Goal: Task Accomplishment & Management: Manage account settings

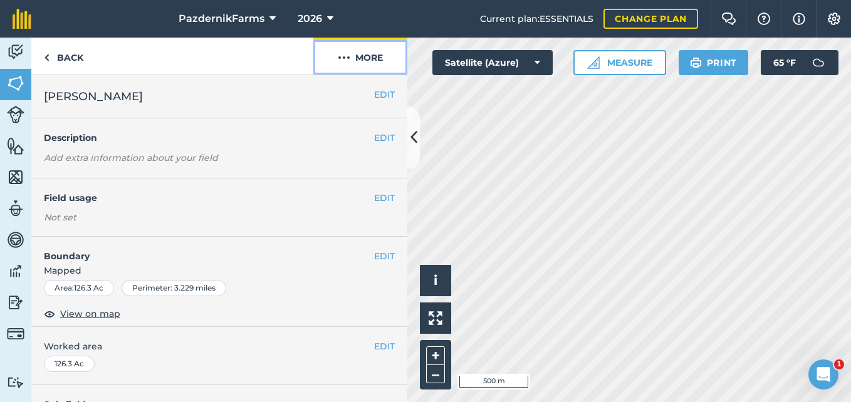
click at [373, 50] on button "More" at bounding box center [360, 56] width 94 height 37
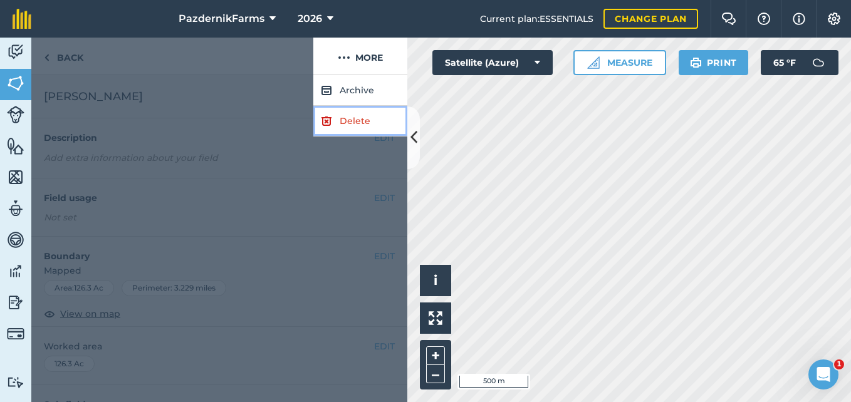
click at [336, 122] on link "Delete" at bounding box center [360, 121] width 94 height 31
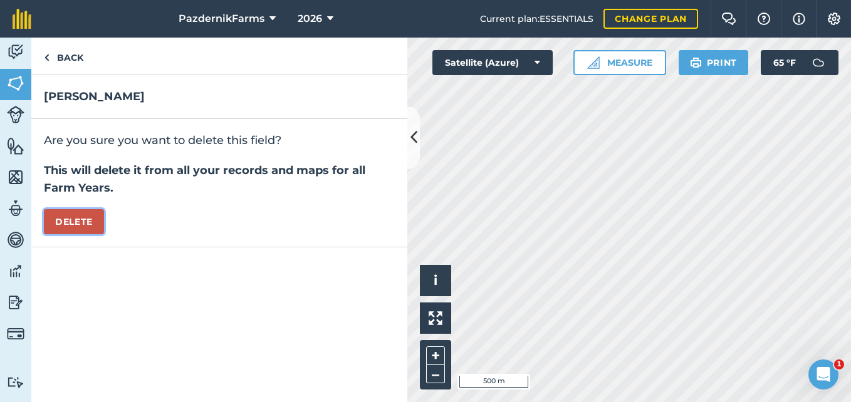
click at [71, 219] on button "Delete" at bounding box center [74, 221] width 60 height 25
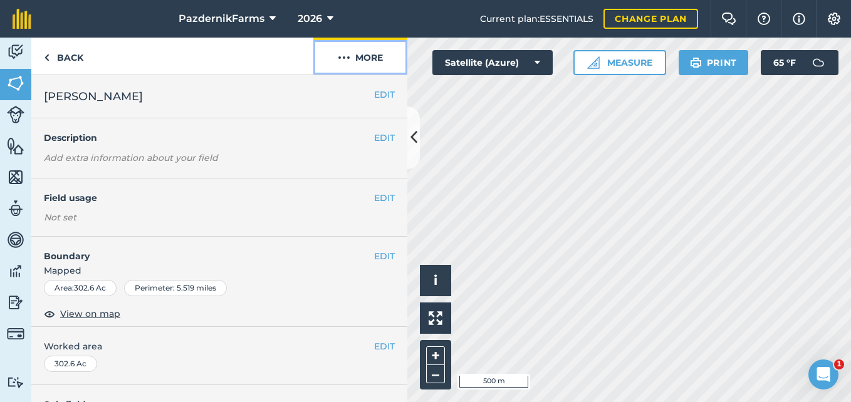
click at [396, 62] on button "More" at bounding box center [360, 56] width 94 height 37
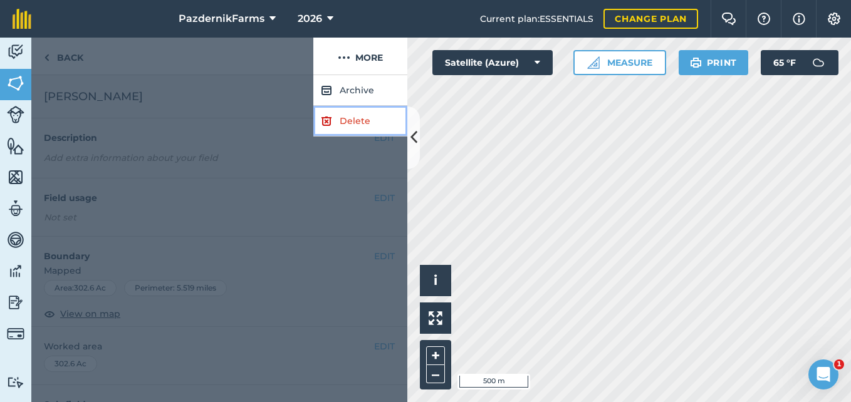
click at [360, 118] on link "Delete" at bounding box center [360, 121] width 94 height 31
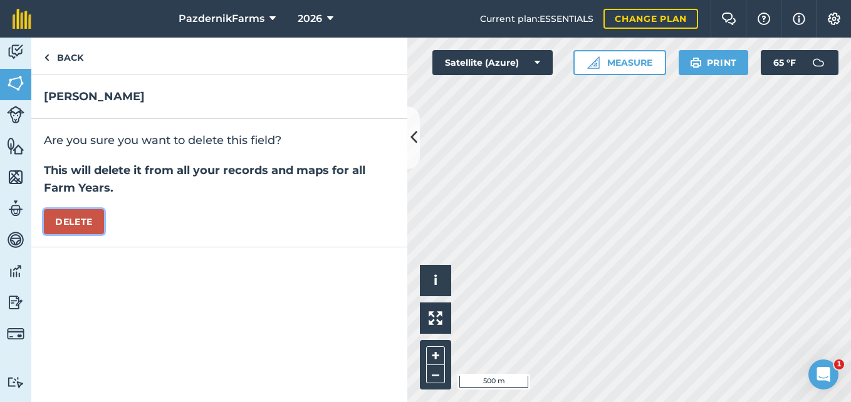
click at [102, 221] on button "Delete" at bounding box center [74, 221] width 60 height 25
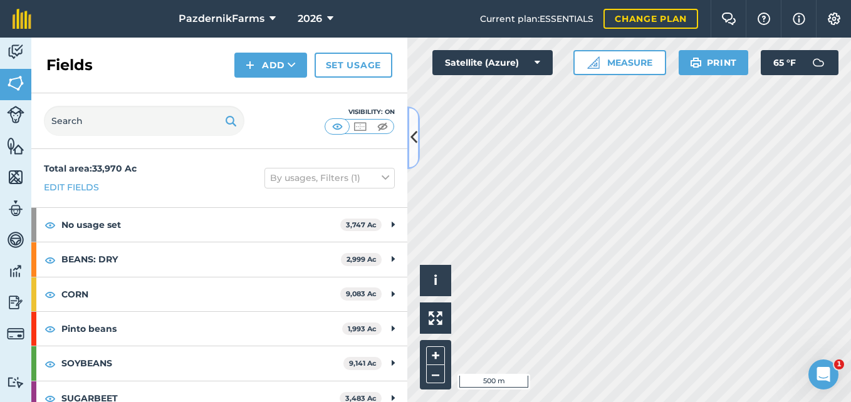
click at [414, 132] on icon at bounding box center [414, 138] width 7 height 22
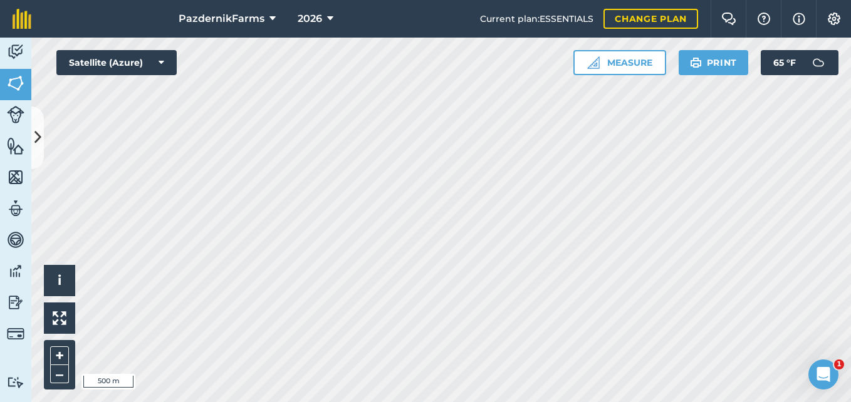
click at [851, 369] on html "PazdernikFarms 2026 Current plan : ESSENTIALS Change plan Farm Chat Help Info S…" at bounding box center [425, 201] width 851 height 402
click at [34, 142] on icon at bounding box center [37, 138] width 7 height 22
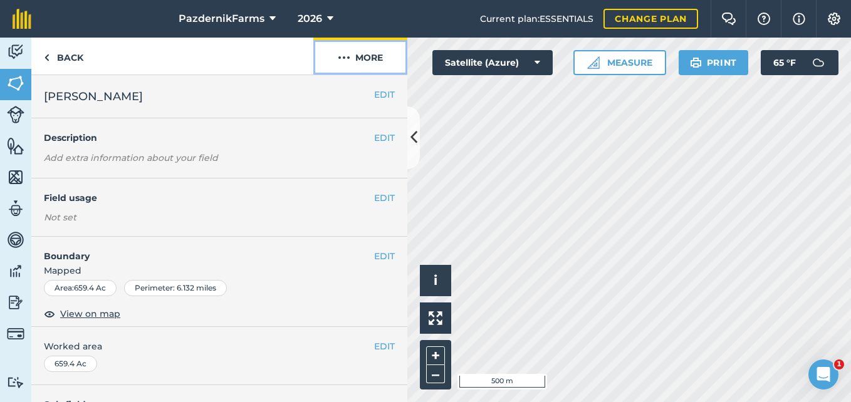
click at [360, 56] on button "More" at bounding box center [360, 56] width 94 height 37
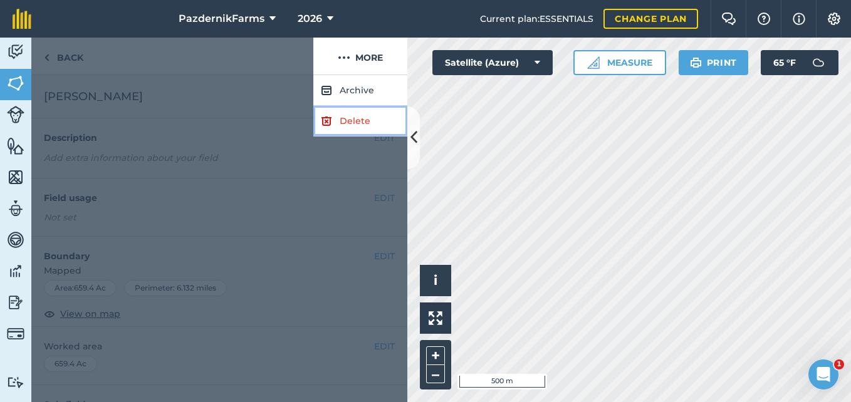
click at [334, 118] on link "Delete" at bounding box center [360, 121] width 94 height 31
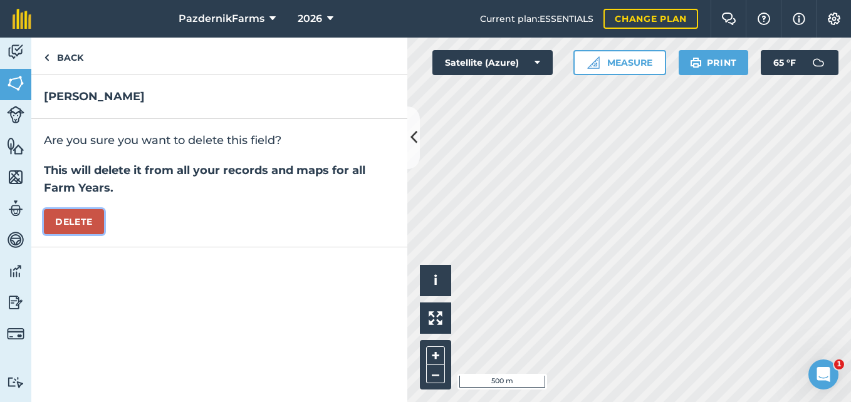
click at [100, 220] on button "Delete" at bounding box center [74, 221] width 60 height 25
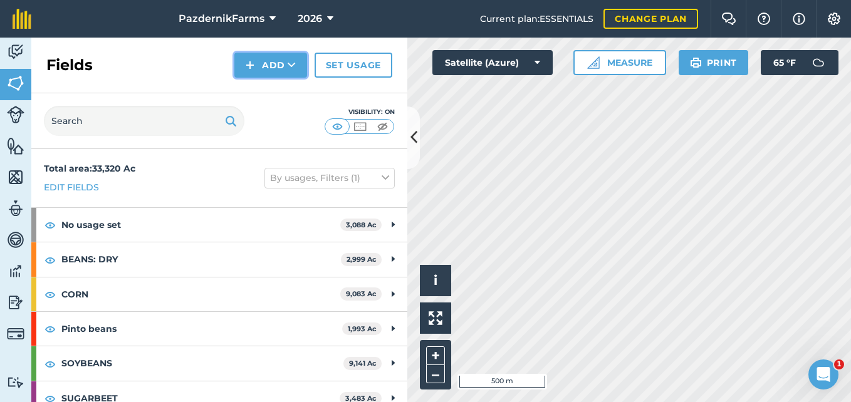
click at [266, 61] on button "Add" at bounding box center [270, 65] width 73 height 25
click at [263, 87] on link "Draw" at bounding box center [270, 94] width 69 height 28
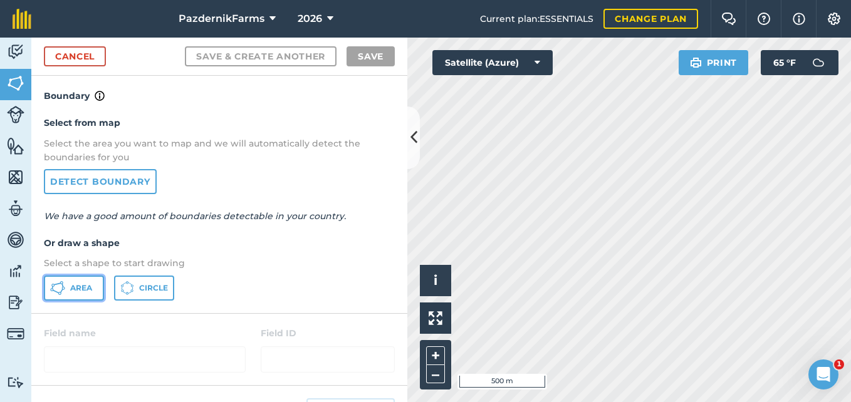
click at [80, 286] on span "Area" at bounding box center [81, 288] width 22 height 10
click at [413, 145] on icon at bounding box center [414, 138] width 7 height 22
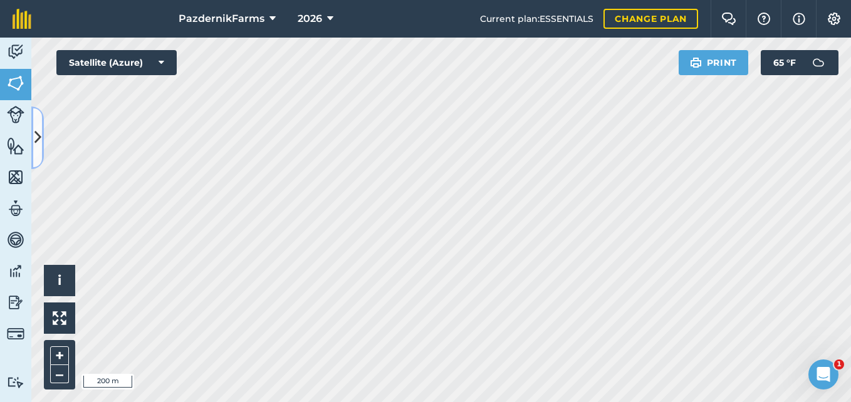
click at [38, 149] on icon at bounding box center [37, 138] width 7 height 22
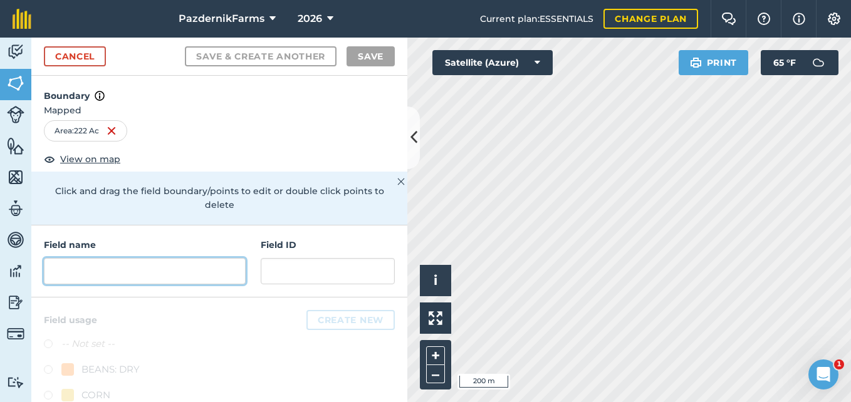
click at [192, 265] on input "text" at bounding box center [145, 271] width 202 height 26
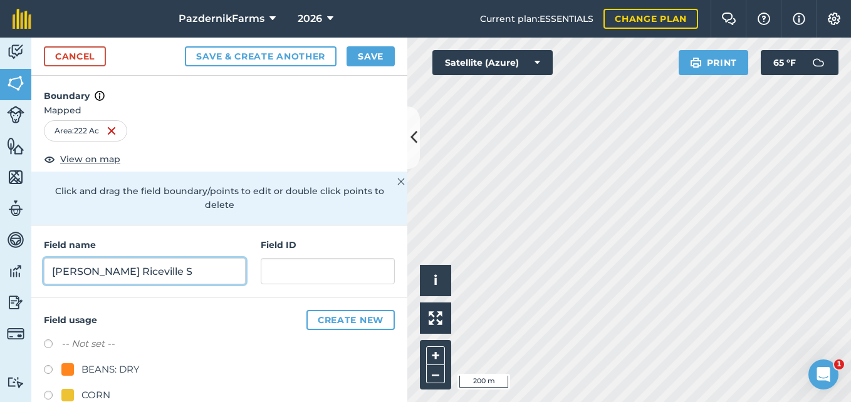
type input "[PERSON_NAME] Riceville S"
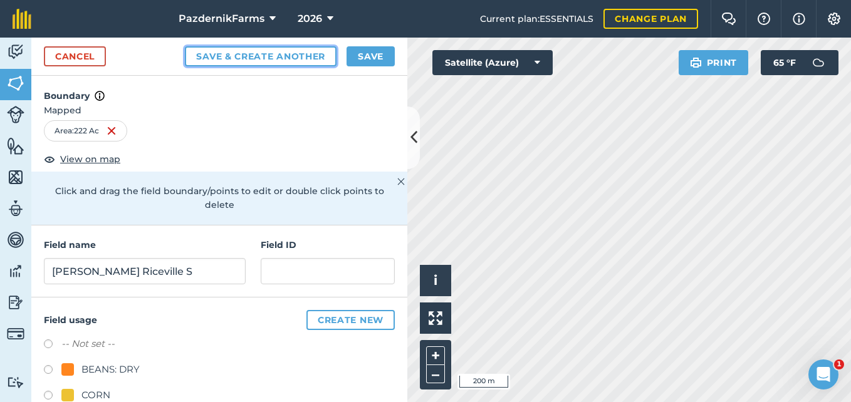
click at [268, 54] on button "Save & Create Another" at bounding box center [261, 56] width 152 height 20
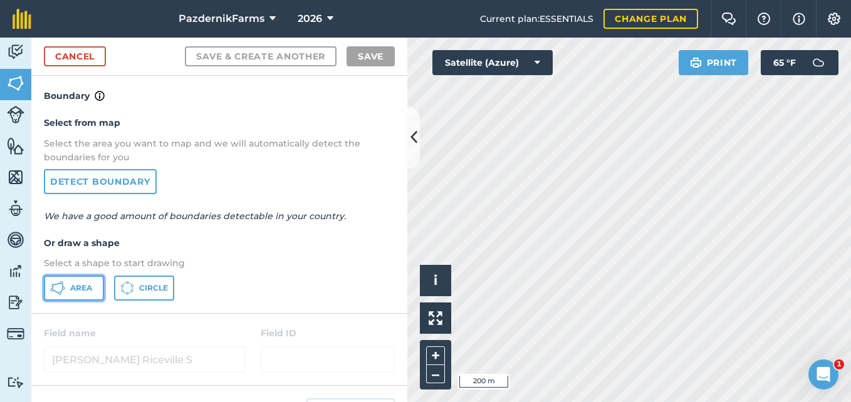
click at [77, 295] on button "Area" at bounding box center [74, 288] width 60 height 25
click at [415, 150] on button at bounding box center [413, 138] width 13 height 63
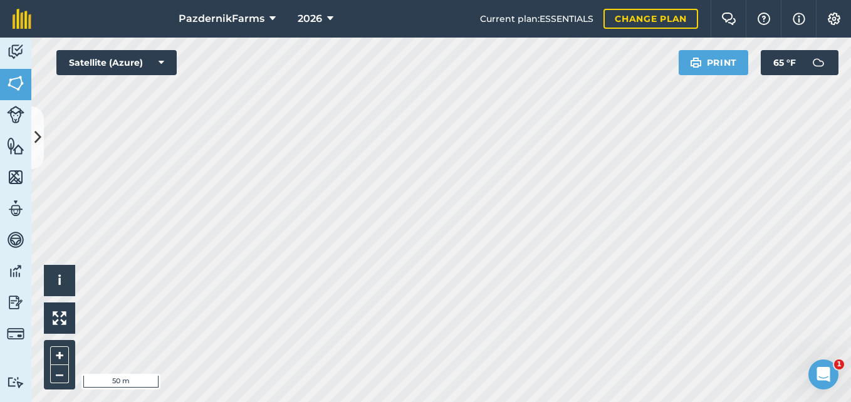
click at [171, 402] on html "PazdernikFarms 2026 Current plan : ESSENTIALS Change plan Farm Chat Help Info S…" at bounding box center [425, 201] width 851 height 402
click at [36, 157] on button at bounding box center [37, 138] width 13 height 63
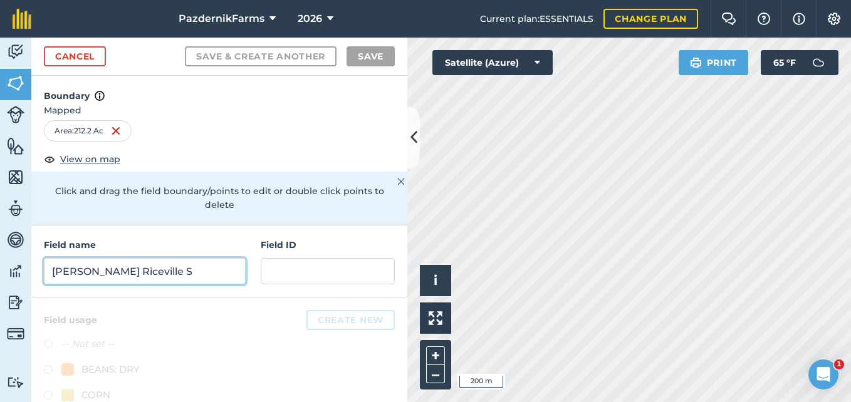
click at [130, 264] on input "[PERSON_NAME] Riceville S" at bounding box center [145, 271] width 202 height 26
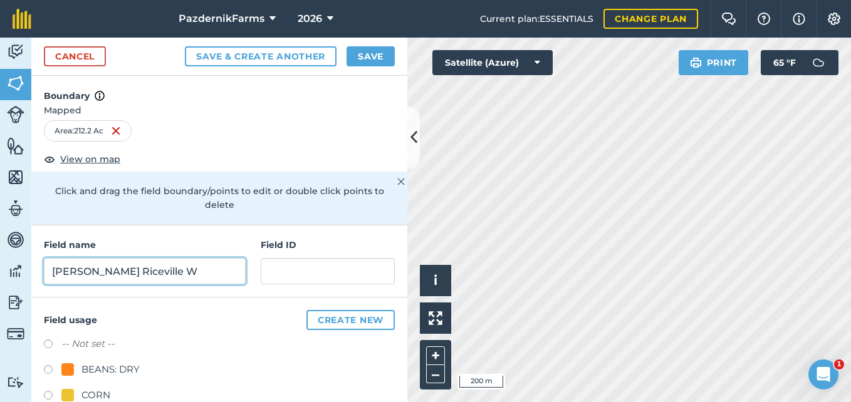
type input "[PERSON_NAME] Riceville W"
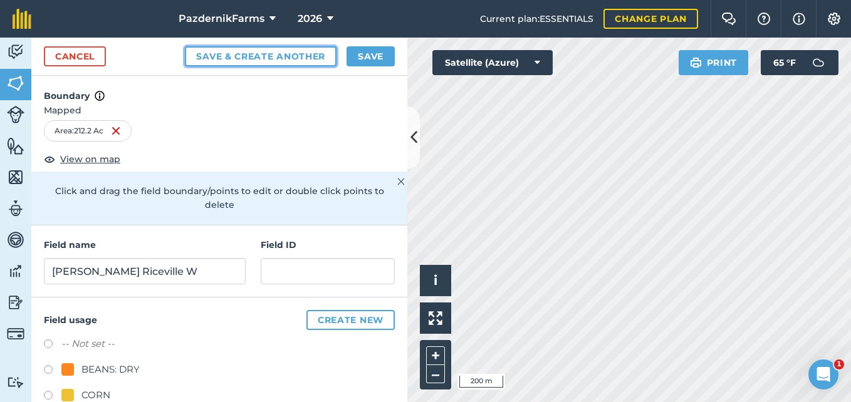
click at [240, 60] on button "Save & Create Another" at bounding box center [261, 56] width 152 height 20
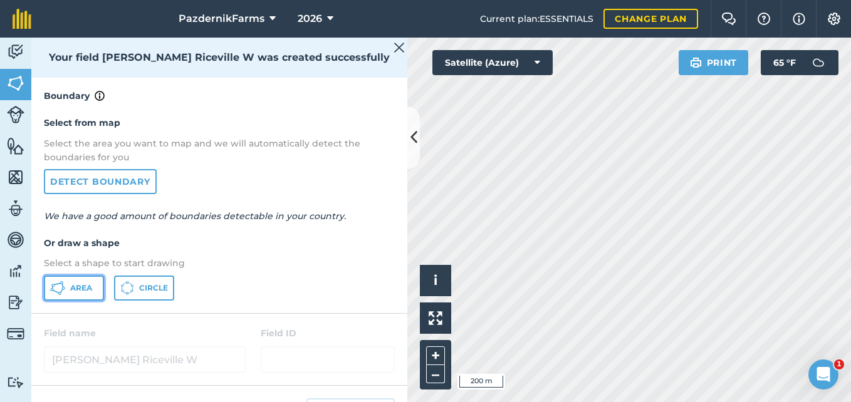
click at [80, 295] on button "Area" at bounding box center [74, 288] width 60 height 25
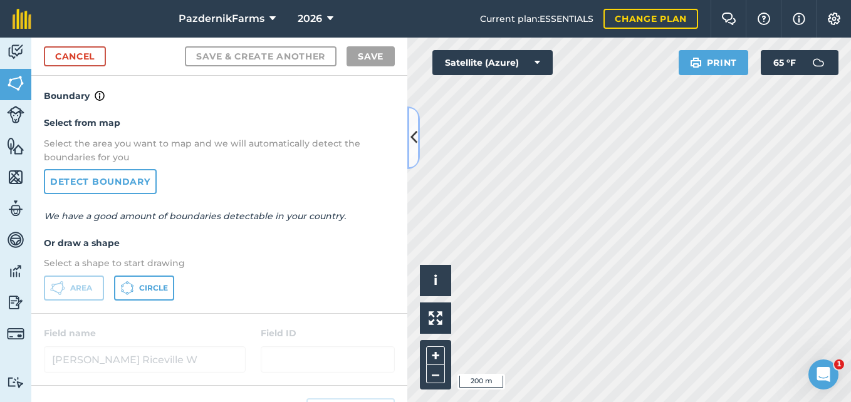
click at [411, 144] on icon at bounding box center [414, 138] width 7 height 22
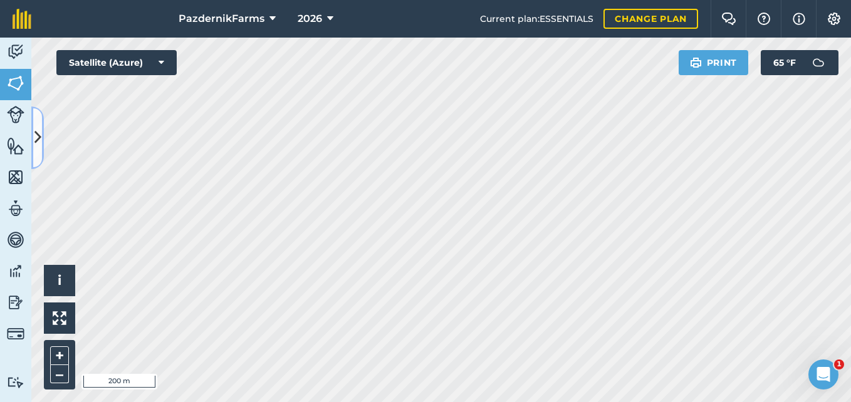
click at [43, 149] on button at bounding box center [37, 138] width 13 height 63
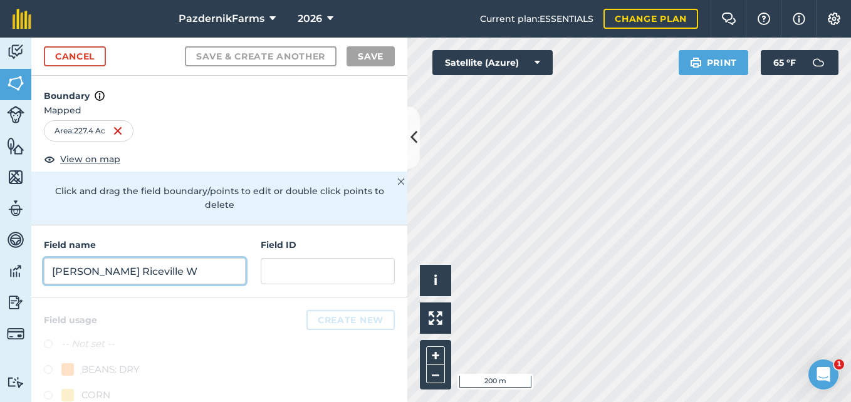
click at [143, 272] on input "[PERSON_NAME] Riceville W" at bounding box center [145, 271] width 202 height 26
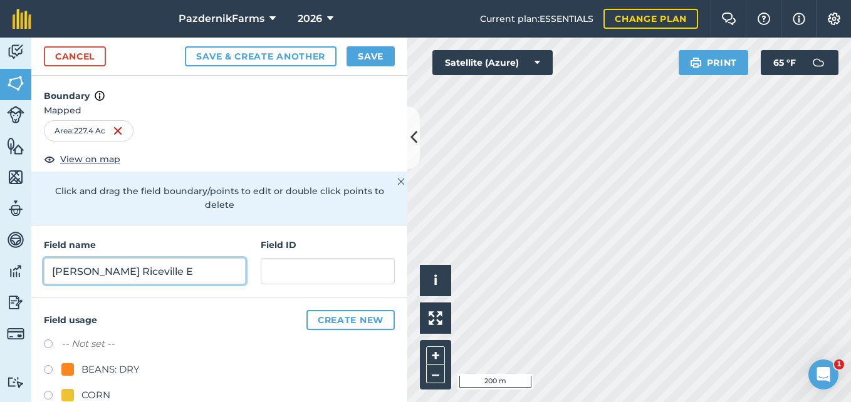
type input "[PERSON_NAME] Riceville E"
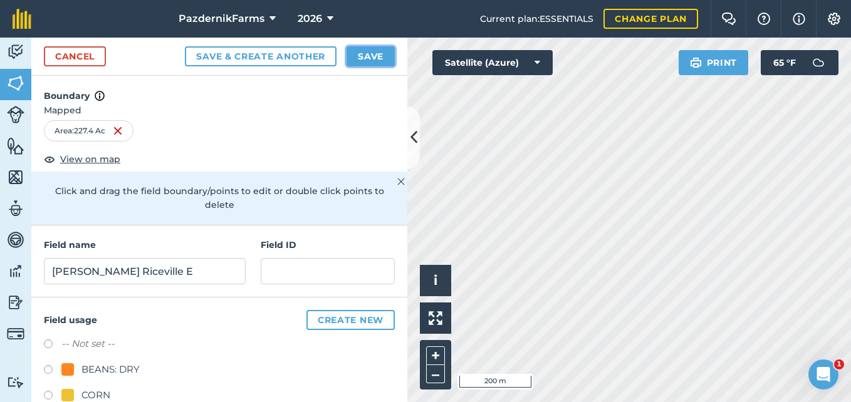
click at [372, 59] on button "Save" at bounding box center [371, 56] width 48 height 20
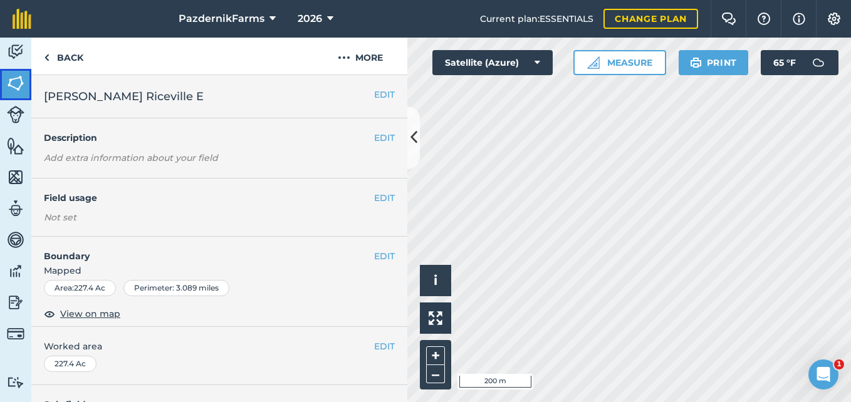
click at [16, 86] on img at bounding box center [16, 83] width 18 height 19
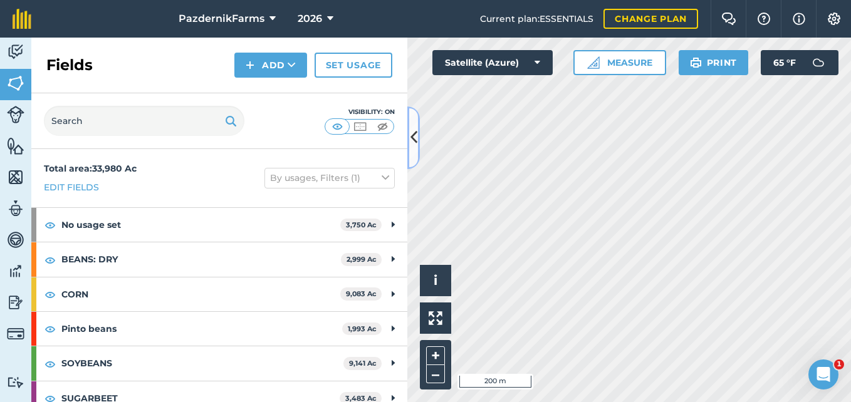
click at [412, 139] on icon at bounding box center [414, 138] width 7 height 22
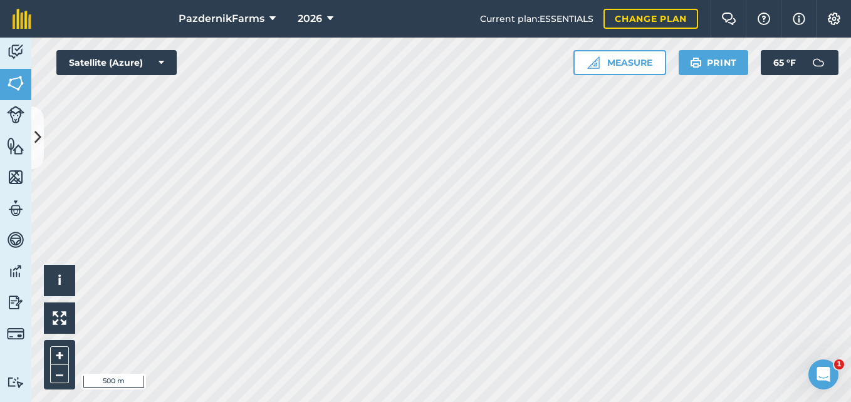
click at [851, 0] on html "PazdernikFarms 2026 Current plan : ESSENTIALS Change plan Farm Chat Help Info S…" at bounding box center [425, 201] width 851 height 402
click at [33, 125] on button at bounding box center [37, 138] width 13 height 63
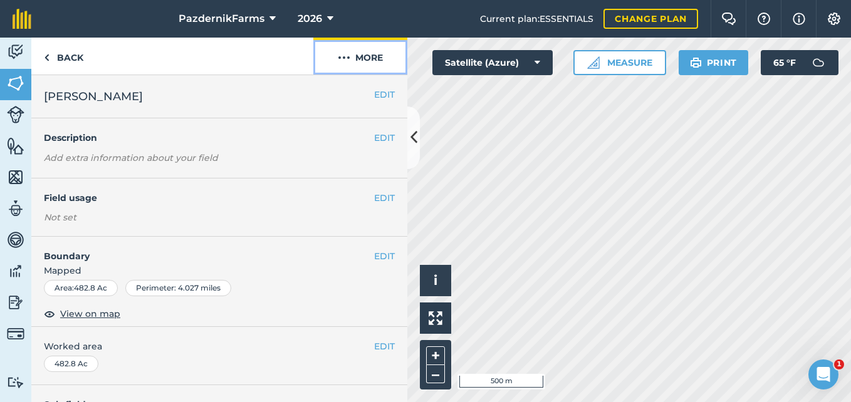
click at [349, 70] on button "More" at bounding box center [360, 56] width 94 height 37
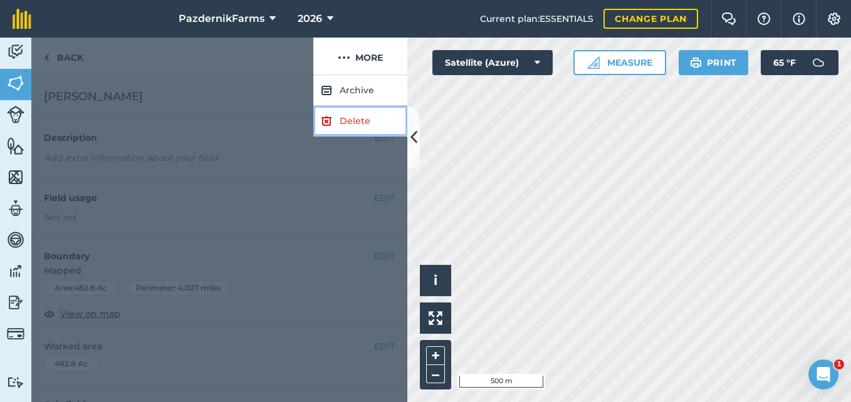
click at [352, 118] on link "Delete" at bounding box center [360, 121] width 94 height 31
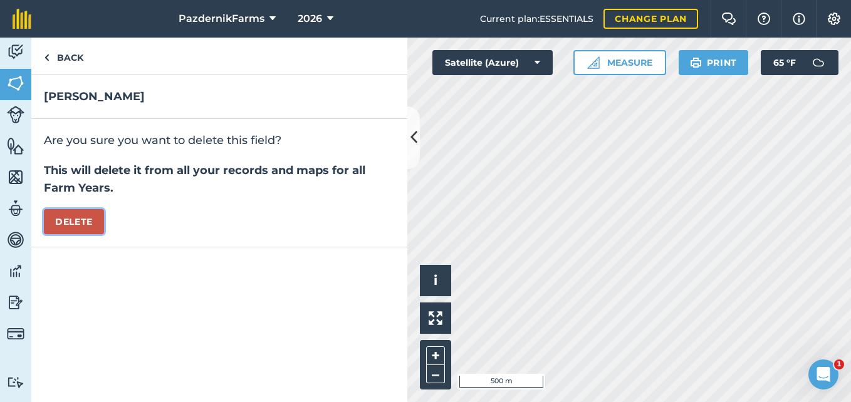
click at [85, 215] on button "Delete" at bounding box center [74, 221] width 60 height 25
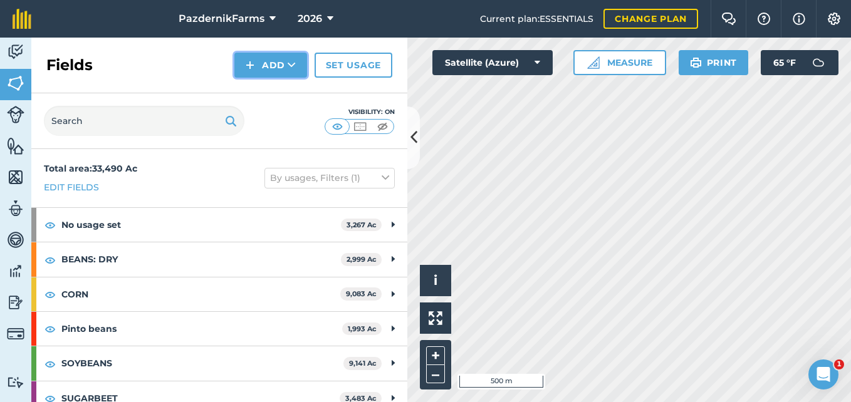
click at [251, 71] on img at bounding box center [250, 65] width 9 height 15
click at [267, 93] on link "Draw" at bounding box center [270, 94] width 69 height 28
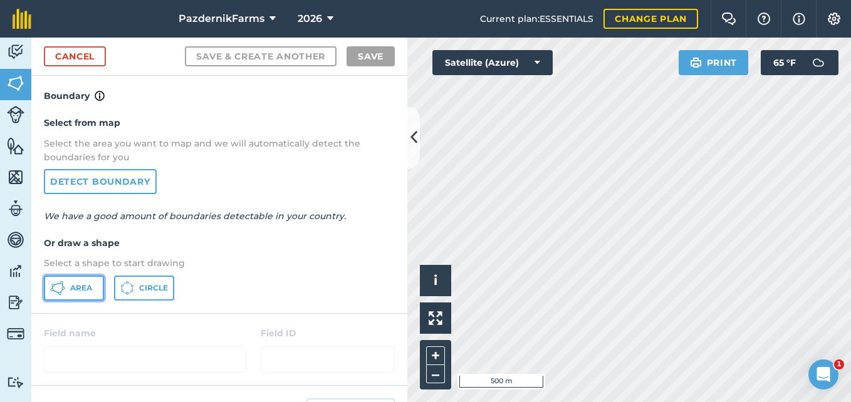
click at [82, 281] on button "Area" at bounding box center [74, 288] width 60 height 25
click at [411, 143] on icon at bounding box center [414, 138] width 7 height 22
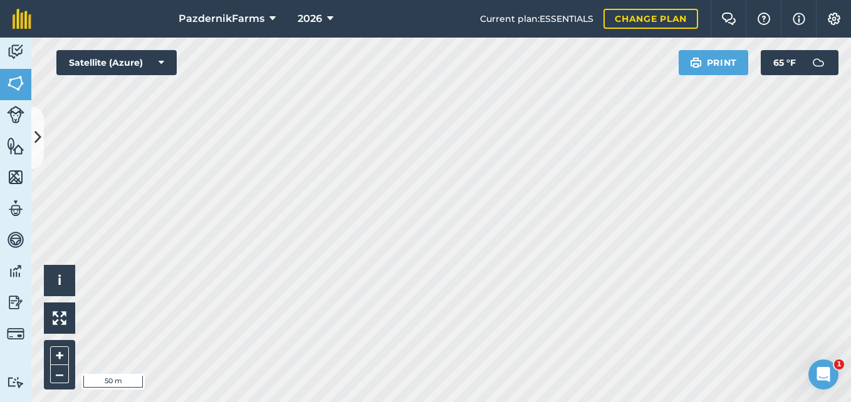
click at [434, 0] on html "PazdernikFarms 2026 Current plan : ESSENTIALS Change plan Farm Chat Help Info S…" at bounding box center [425, 201] width 851 height 402
click at [385, 21] on div "PazdernikFarms 2026 Current plan : ESSENTIALS Change plan Farm Chat Help Info S…" at bounding box center [425, 201] width 851 height 402
click at [0, 218] on html "PazdernikFarms 2026 Current plan : ESSENTIALS Change plan Farm Chat Help Info S…" at bounding box center [425, 201] width 851 height 402
click at [34, 153] on button at bounding box center [37, 138] width 13 height 63
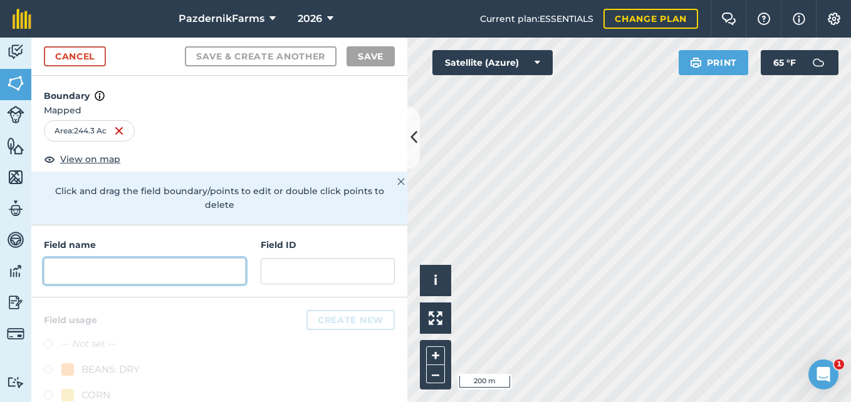
click at [126, 269] on input "text" at bounding box center [145, 271] width 202 height 26
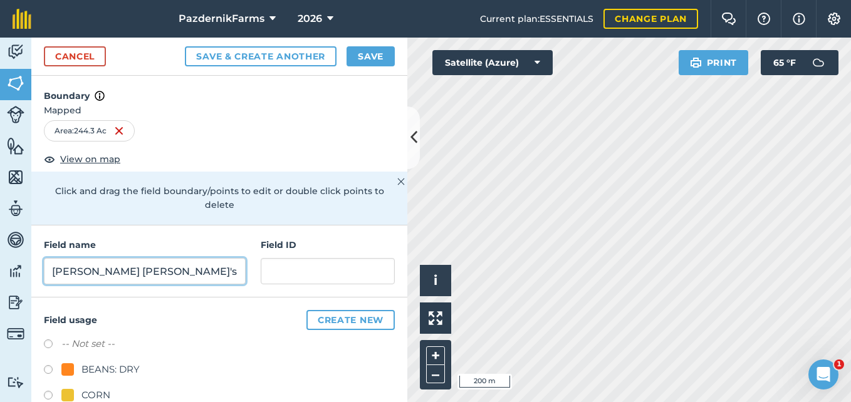
type input "[PERSON_NAME] [PERSON_NAME]'s W"
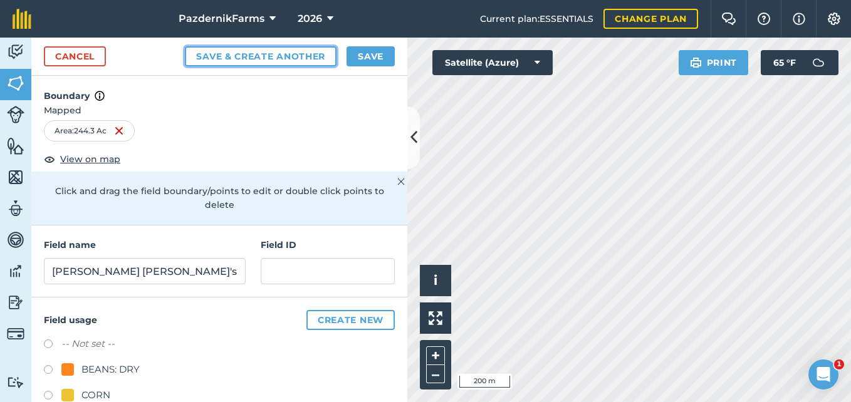
click at [244, 60] on button "Save & Create Another" at bounding box center [261, 56] width 152 height 20
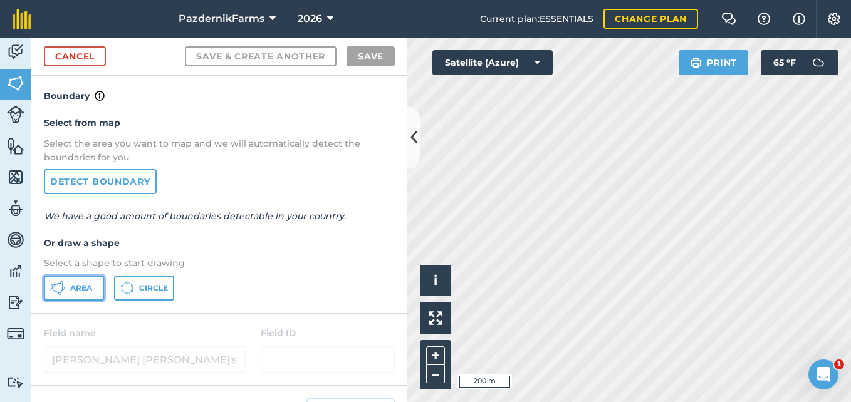
click at [82, 287] on span "Area" at bounding box center [81, 288] width 22 height 10
click at [414, 147] on icon at bounding box center [414, 138] width 7 height 22
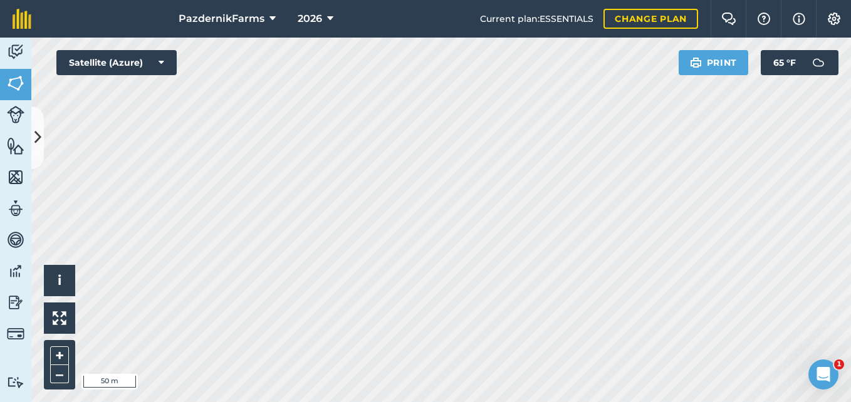
click at [387, 402] on html "PazdernikFarms 2026 Current plan : ESSENTIALS Change plan Farm Chat Help Info S…" at bounding box center [425, 201] width 851 height 402
click at [35, 135] on icon at bounding box center [37, 138] width 7 height 22
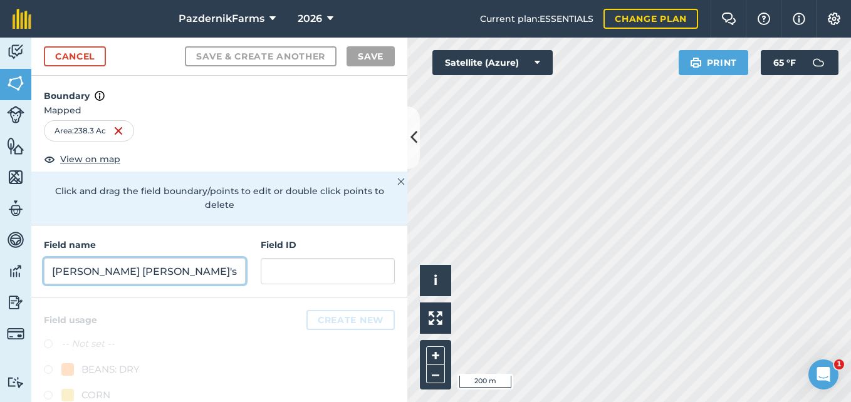
click at [107, 263] on input "[PERSON_NAME] [PERSON_NAME]'s W" at bounding box center [145, 271] width 202 height 26
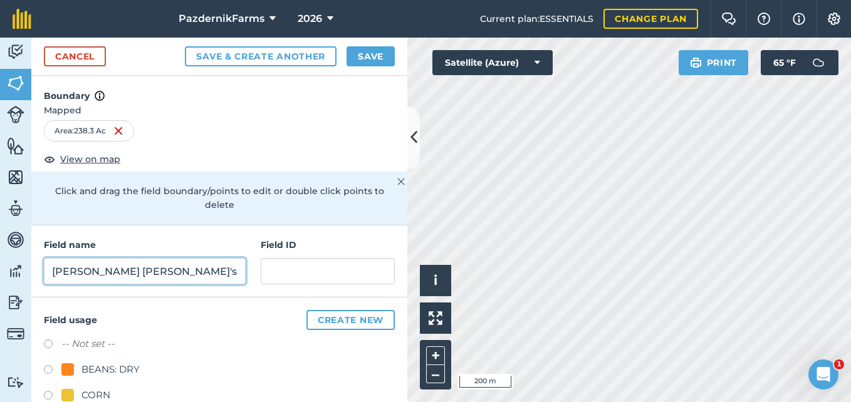
type input "[PERSON_NAME] [PERSON_NAME]'s E"
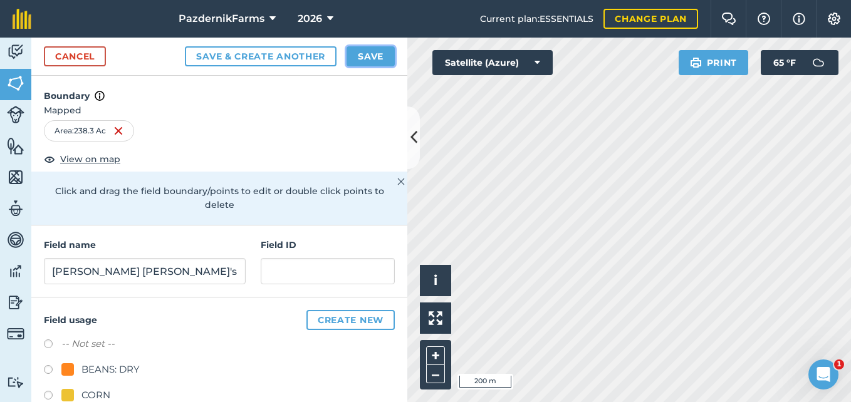
click at [369, 58] on button "Save" at bounding box center [371, 56] width 48 height 20
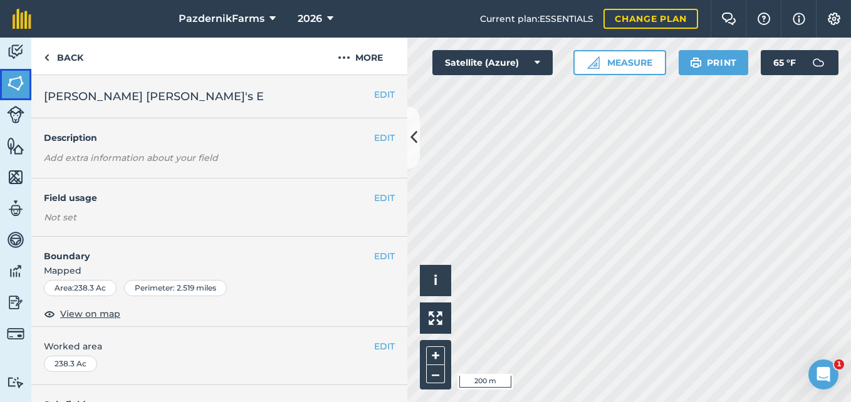
click at [17, 84] on img at bounding box center [16, 83] width 18 height 19
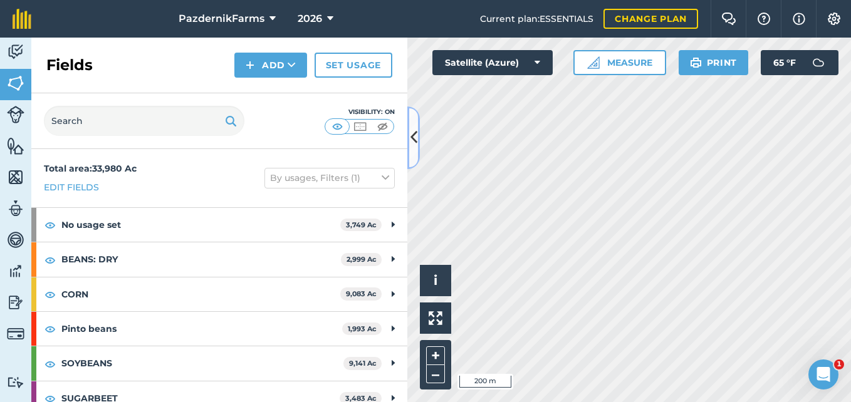
click at [409, 155] on button at bounding box center [413, 138] width 13 height 63
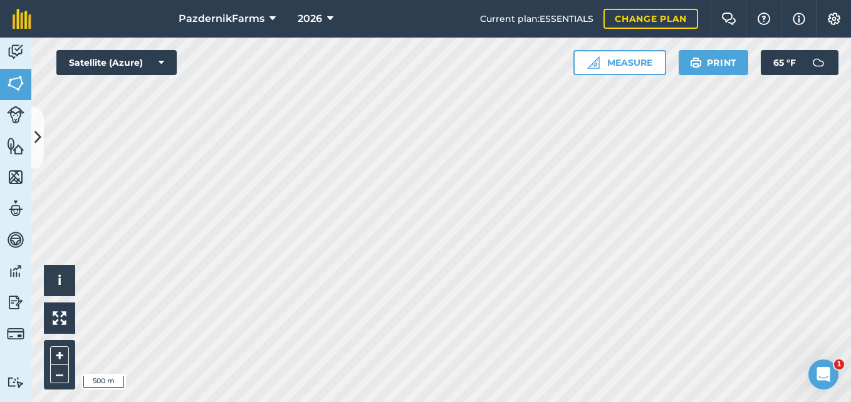
click at [851, 278] on html "PazdernikFarms 2026 Current plan : ESSENTIALS Change plan Farm Chat Help Info S…" at bounding box center [425, 201] width 851 height 402
click at [315, 402] on html "PazdernikFarms 2026 Current plan : ESSENTIALS Change plan Farm Chat Help Info S…" at bounding box center [425, 201] width 851 height 402
drag, startPoint x: 41, startPoint y: 139, endPoint x: 56, endPoint y: 139, distance: 15.1
click at [41, 138] on button at bounding box center [37, 138] width 13 height 63
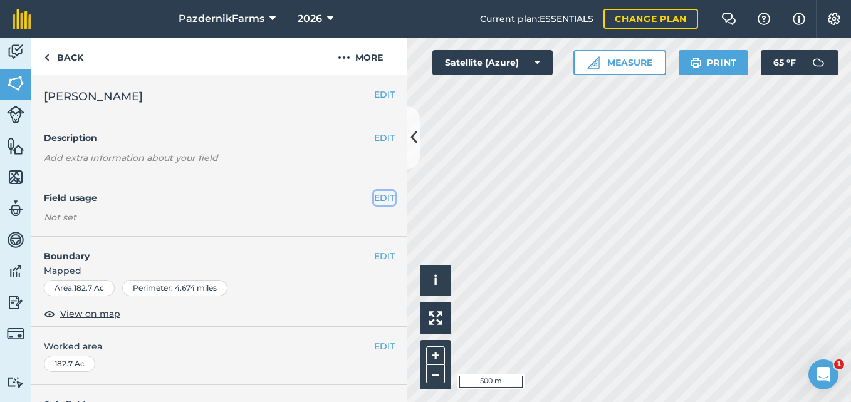
click at [375, 199] on button "EDIT" at bounding box center [384, 198] width 21 height 14
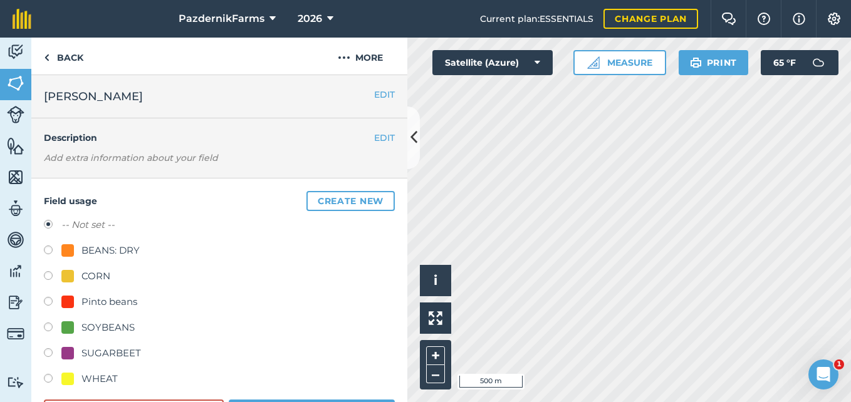
click at [49, 328] on label at bounding box center [53, 329] width 18 height 13
radio input "true"
radio input "false"
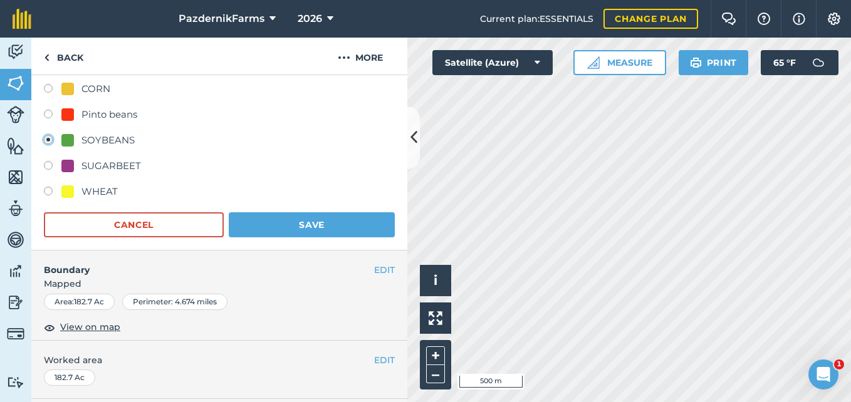
scroll to position [188, 0]
click at [305, 233] on button "Save" at bounding box center [312, 224] width 166 height 25
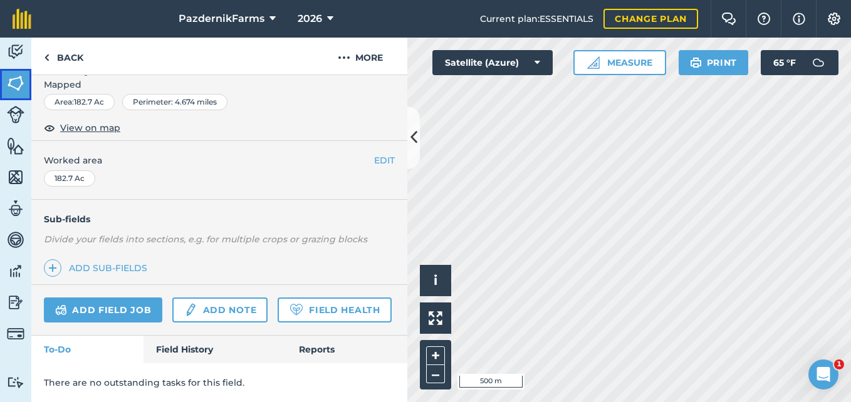
click at [17, 78] on img at bounding box center [16, 83] width 18 height 19
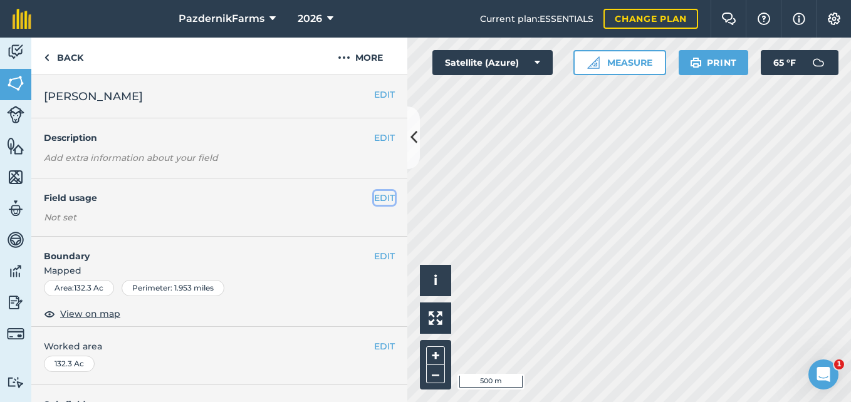
click at [374, 199] on button "EDIT" at bounding box center [384, 198] width 21 height 14
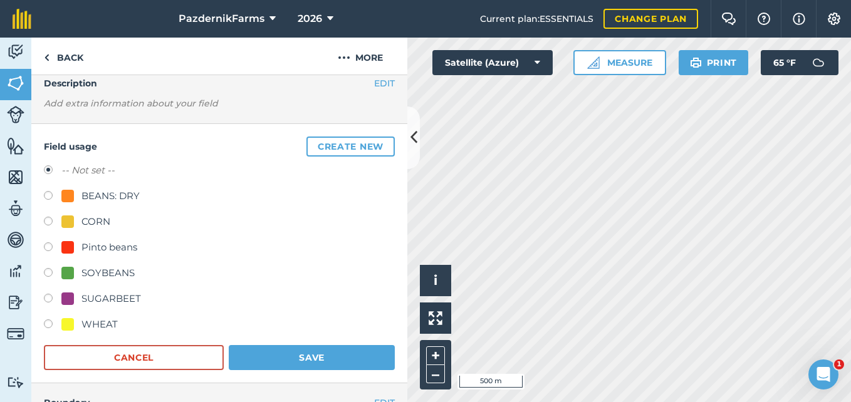
scroll to position [125, 0]
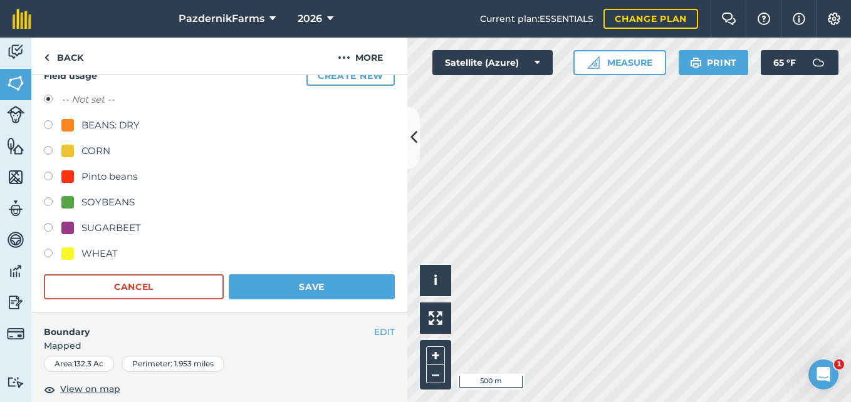
click at [46, 255] on label at bounding box center [53, 255] width 18 height 13
radio input "true"
radio input "false"
click at [281, 283] on button "Save" at bounding box center [312, 287] width 166 height 25
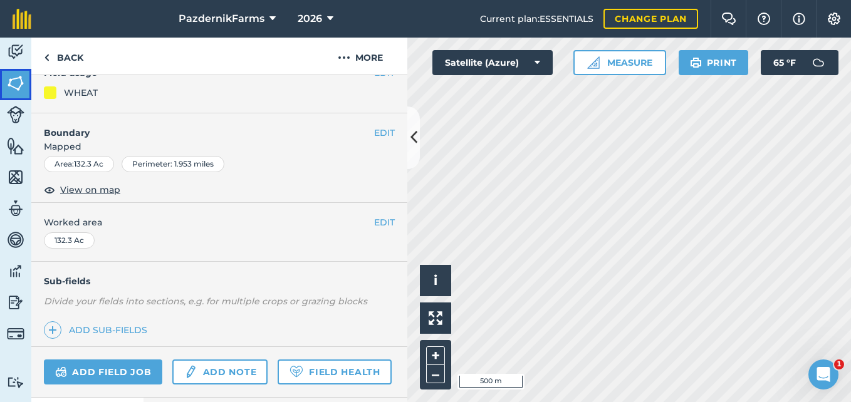
click at [19, 83] on img at bounding box center [16, 83] width 18 height 19
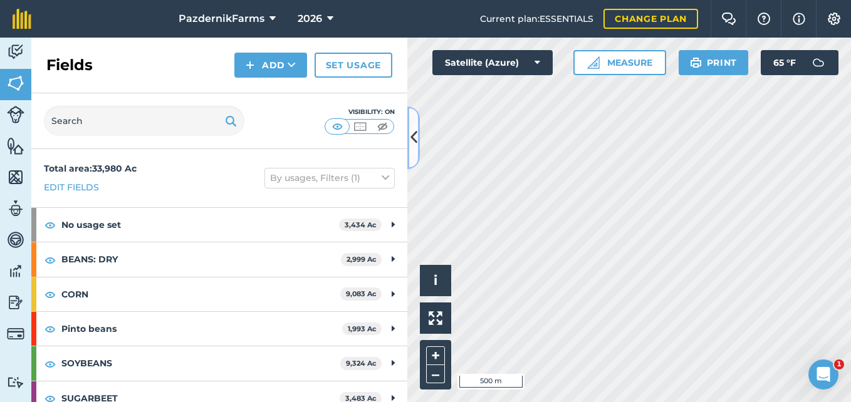
click at [412, 144] on icon at bounding box center [414, 138] width 7 height 22
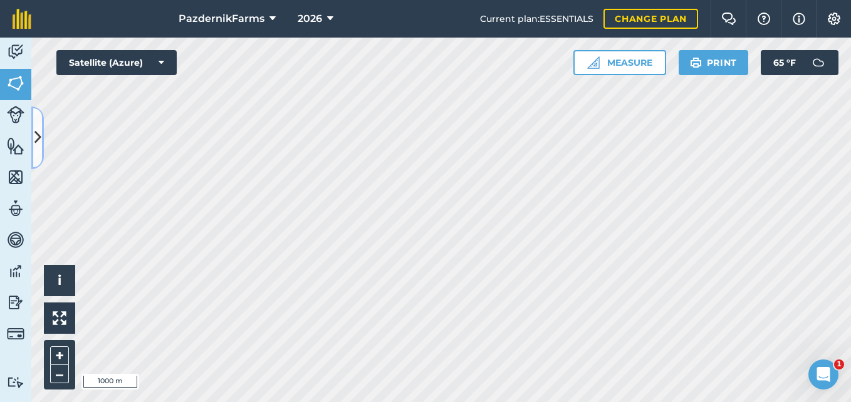
click at [41, 132] on button at bounding box center [37, 138] width 13 height 63
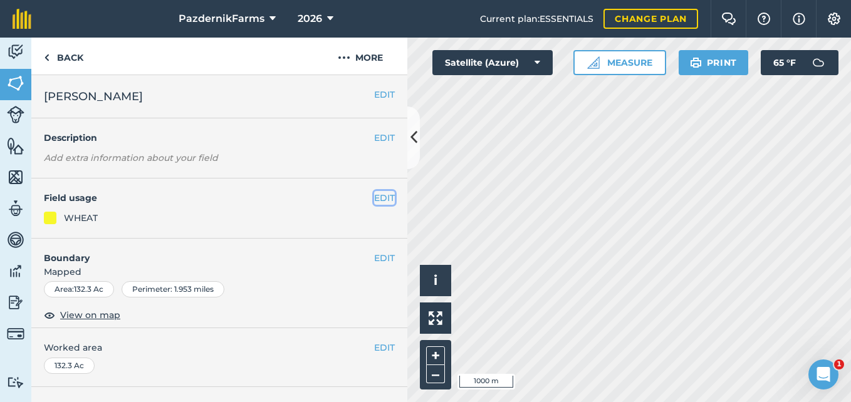
click at [374, 199] on button "EDIT" at bounding box center [384, 198] width 21 height 14
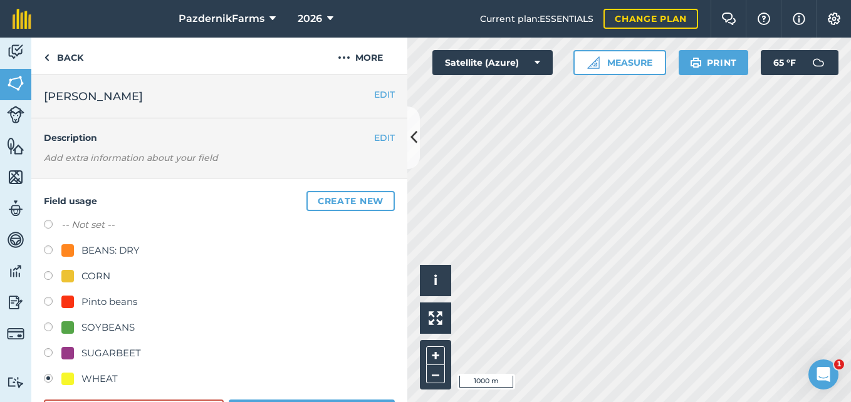
click at [50, 323] on label at bounding box center [53, 329] width 18 height 13
radio input "true"
radio input "false"
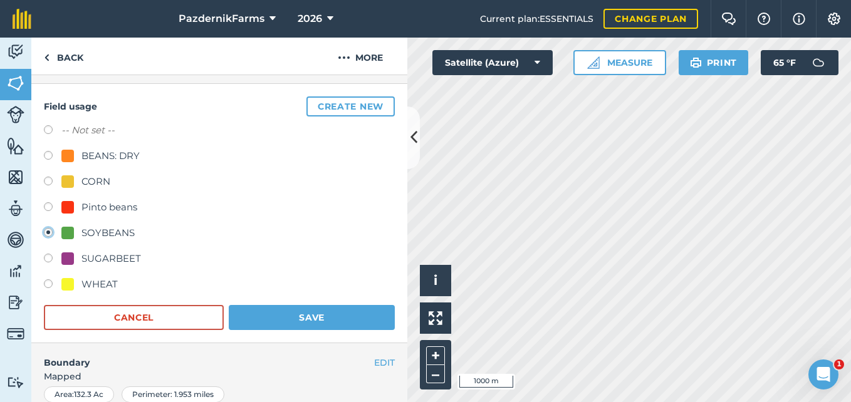
scroll to position [251, 0]
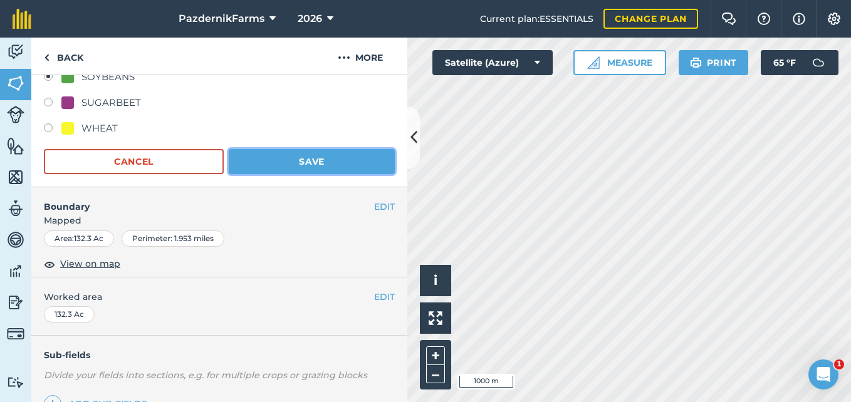
click at [268, 161] on button "Save" at bounding box center [312, 161] width 166 height 25
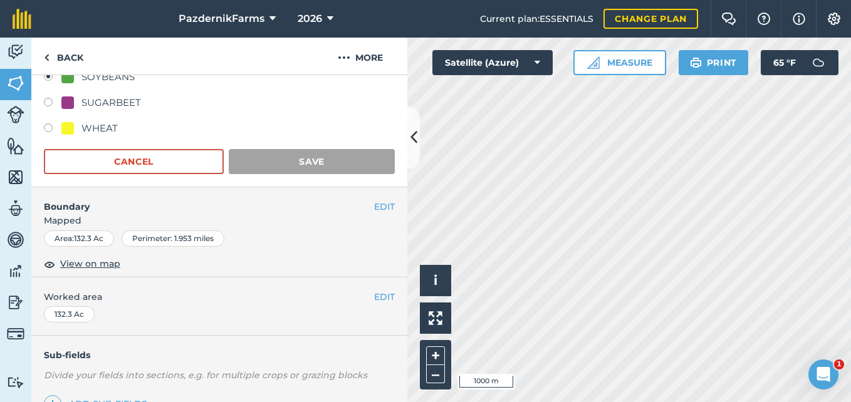
scroll to position [223, 0]
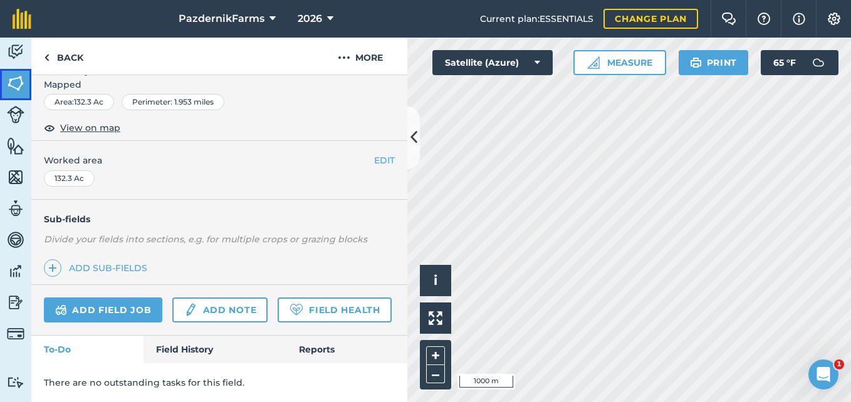
click at [17, 84] on img at bounding box center [16, 83] width 18 height 19
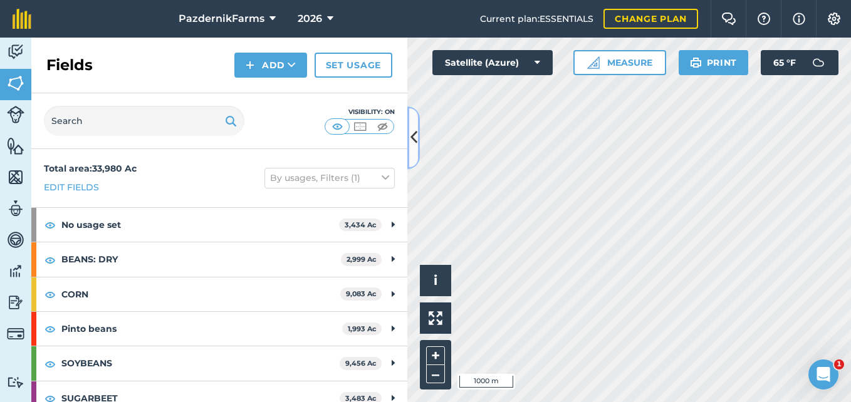
click at [415, 125] on button at bounding box center [413, 138] width 13 height 63
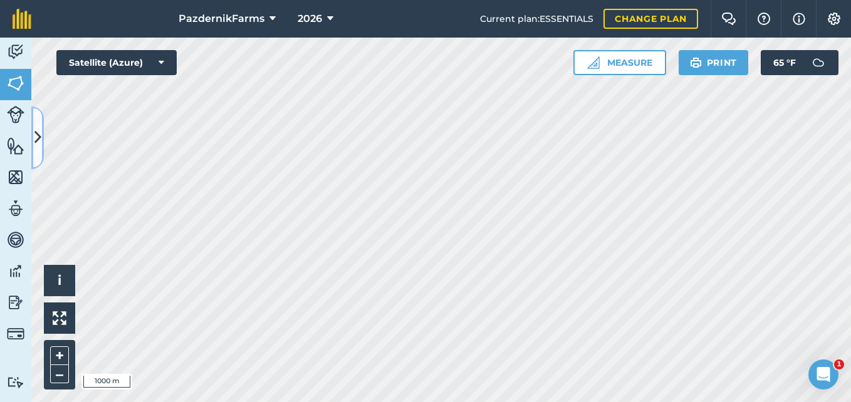
click at [38, 150] on button at bounding box center [37, 138] width 13 height 63
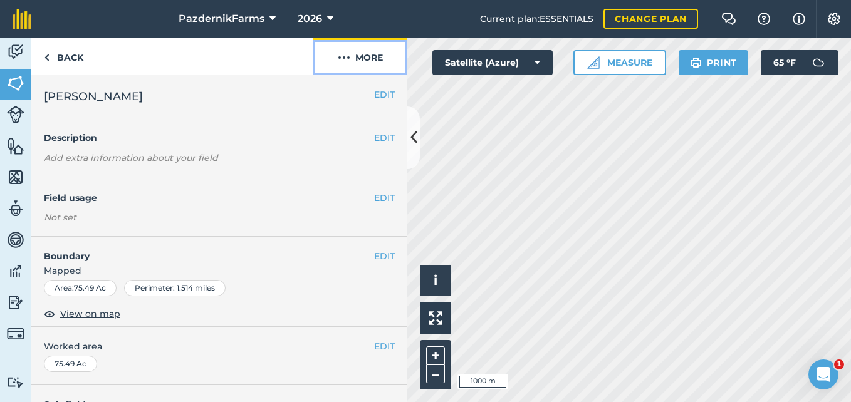
click at [374, 58] on button "More" at bounding box center [360, 56] width 94 height 37
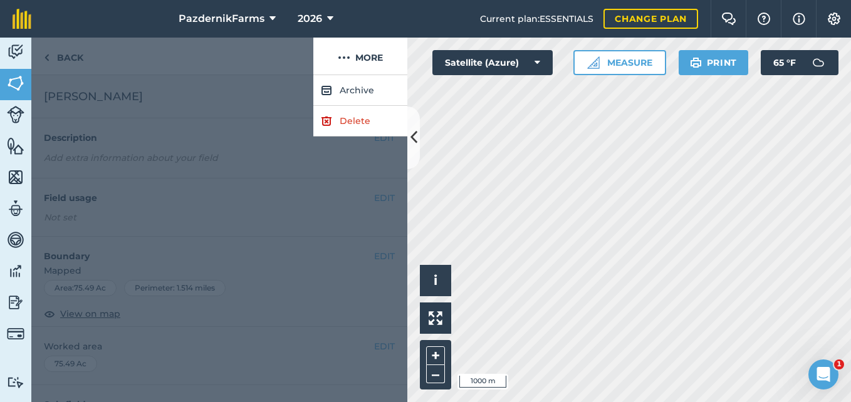
click at [266, 122] on div at bounding box center [219, 238] width 376 height 327
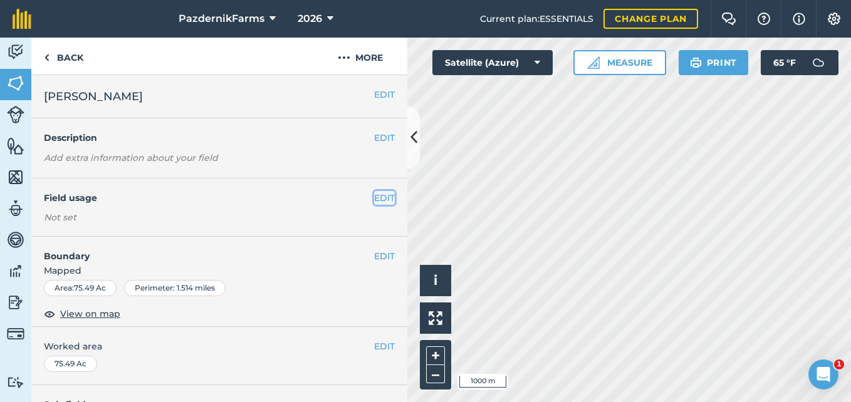
click at [382, 197] on button "EDIT" at bounding box center [384, 198] width 21 height 14
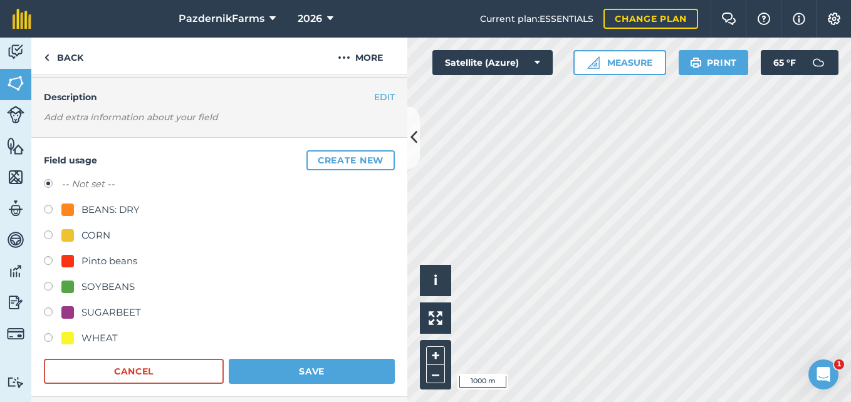
scroll to position [63, 0]
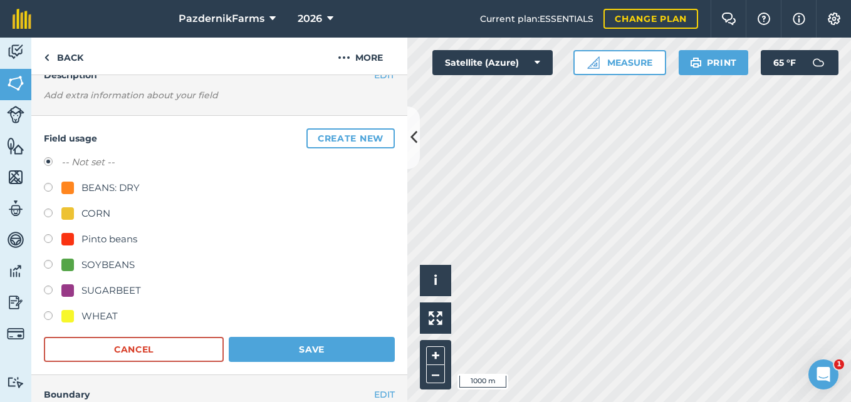
click at [62, 236] on div at bounding box center [67, 239] width 13 height 13
radio input "true"
radio input "false"
click at [247, 337] on button "Save" at bounding box center [312, 349] width 166 height 25
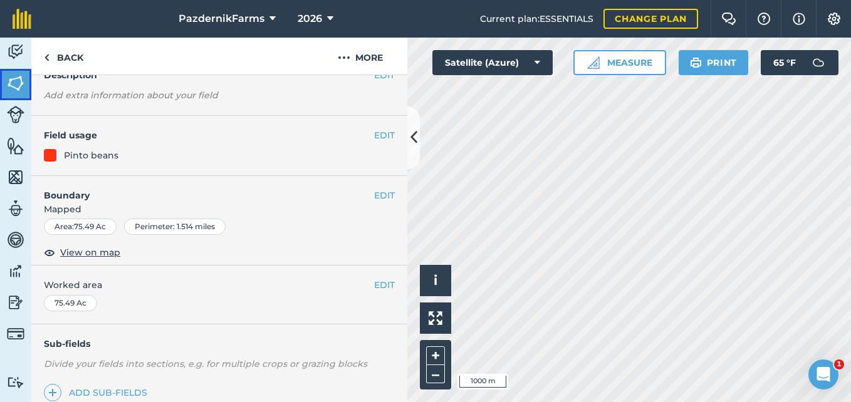
click at [16, 78] on img at bounding box center [16, 83] width 18 height 19
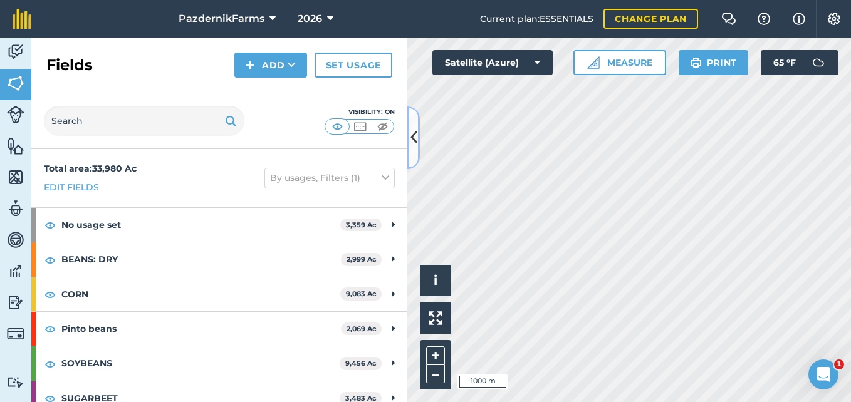
click at [411, 144] on icon at bounding box center [414, 138] width 7 height 22
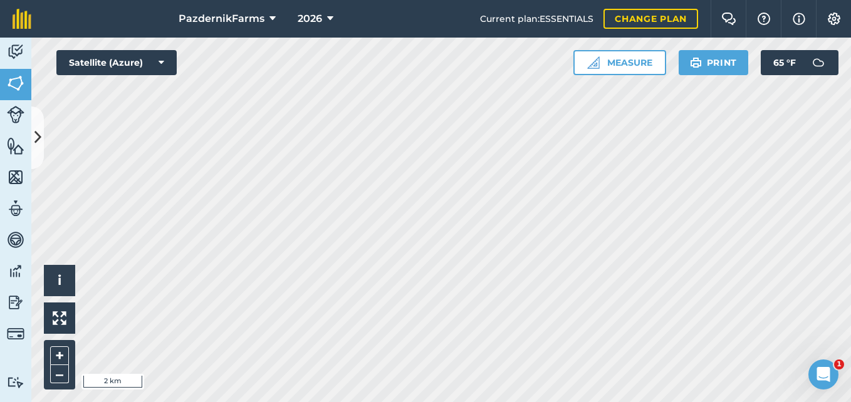
click at [372, 14] on div "PazdernikFarms 2026 Current plan : ESSENTIALS Change plan Farm Chat Help Info S…" at bounding box center [425, 201] width 851 height 402
